Goal: Check status: Check status

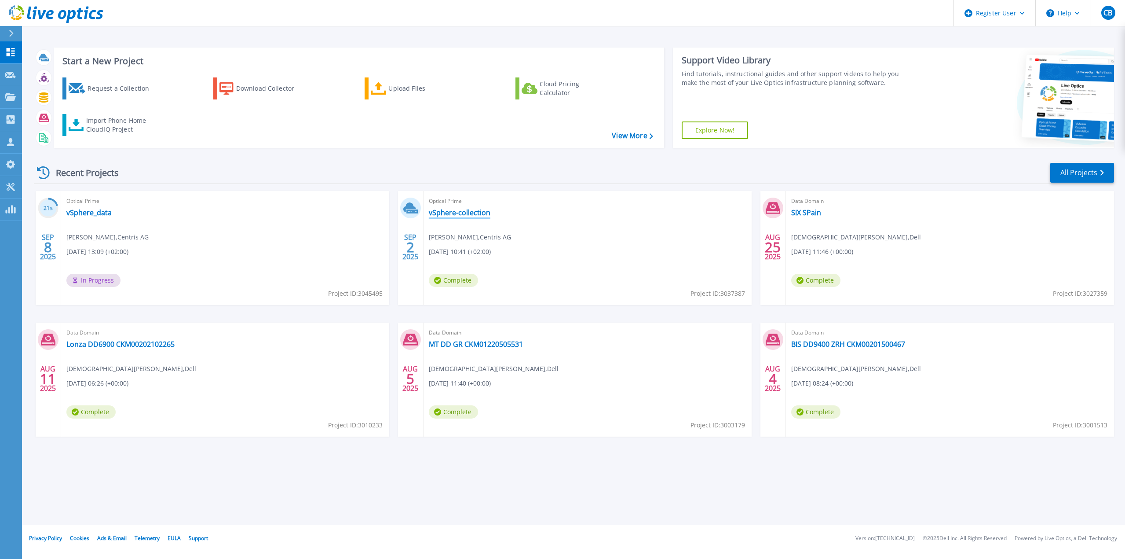
click at [472, 213] on link "vSphere-collection" at bounding box center [460, 212] width 62 height 9
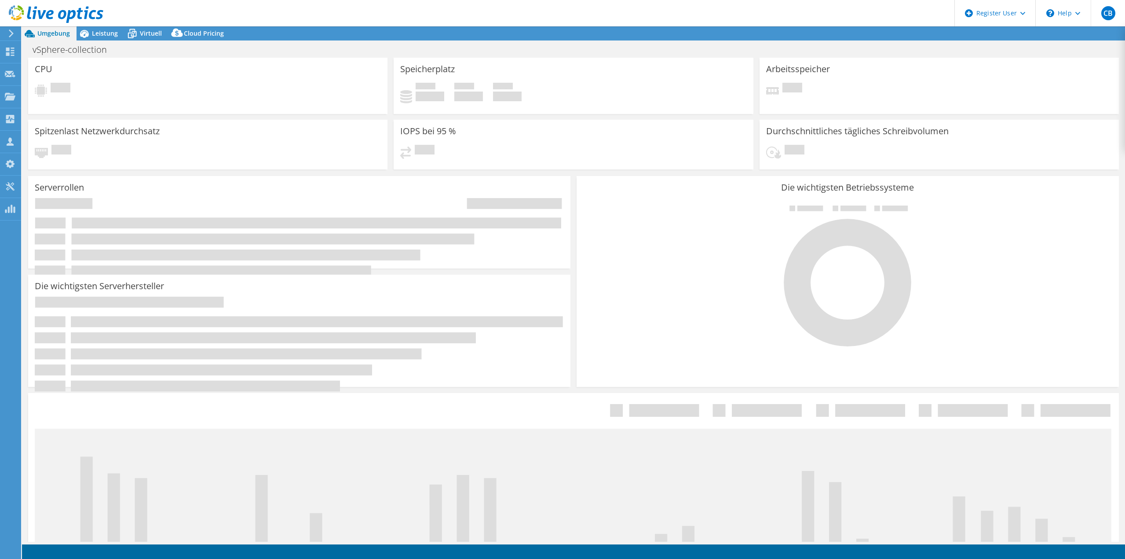
select select "EUFrankfurt"
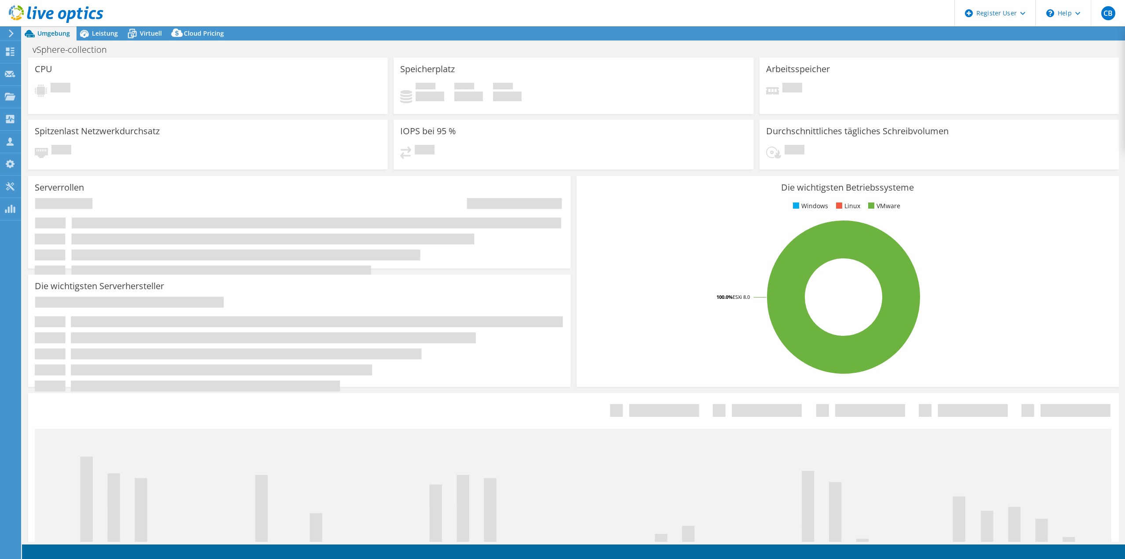
select select "EUFrankfurt"
select select "CHF"
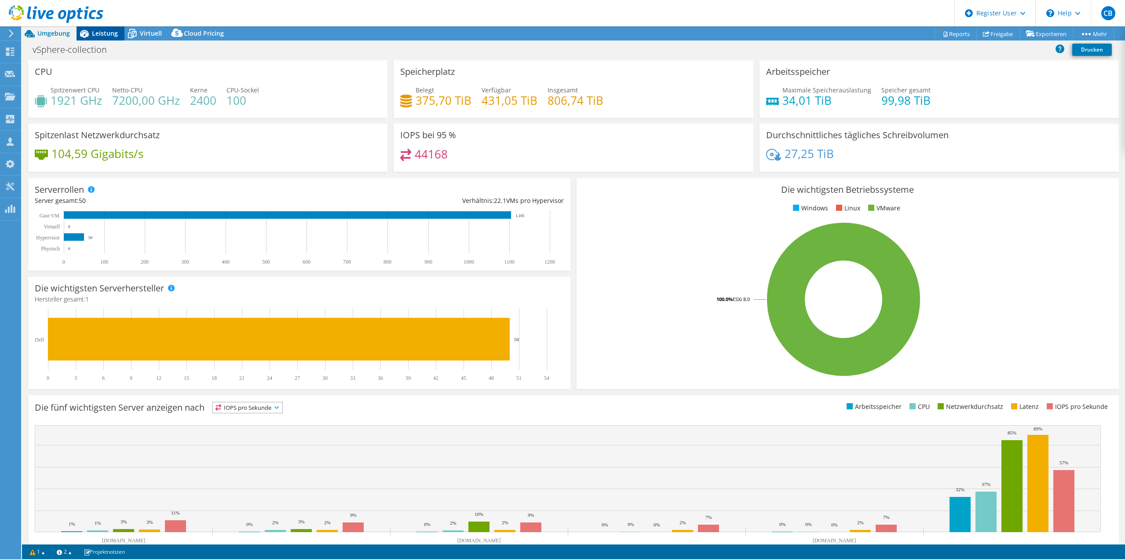
click at [102, 35] on span "Leistung" at bounding box center [105, 33] width 26 height 8
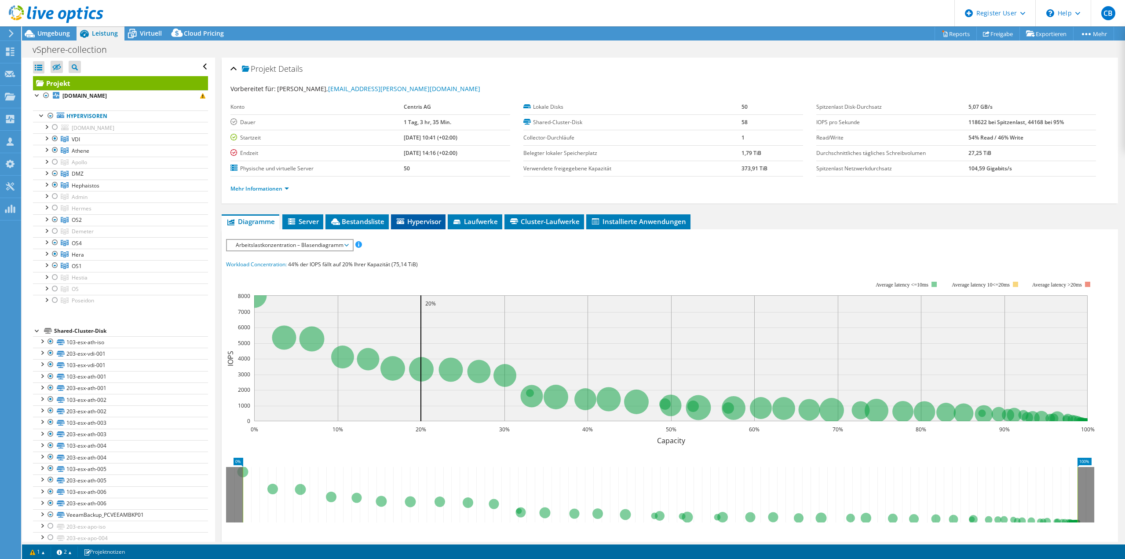
click at [424, 219] on span "Hypervisor" at bounding box center [418, 221] width 46 height 9
